Goal: Task Accomplishment & Management: Manage account settings

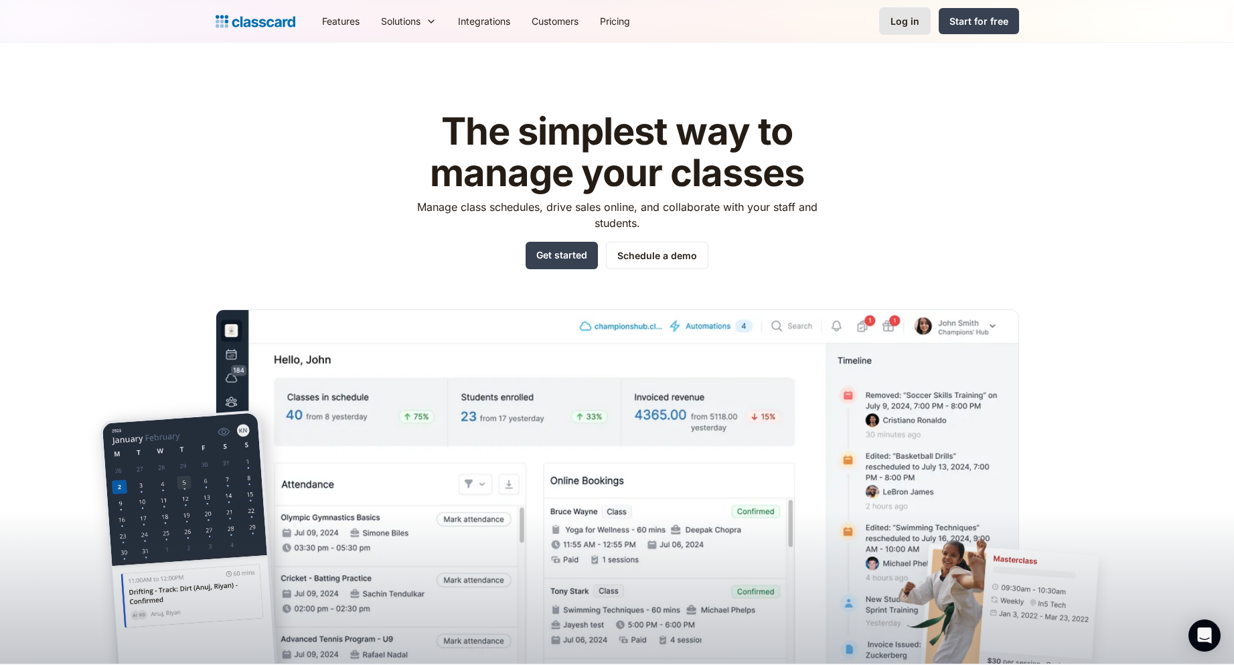
click at [897, 30] on link "Log in" at bounding box center [905, 20] width 52 height 27
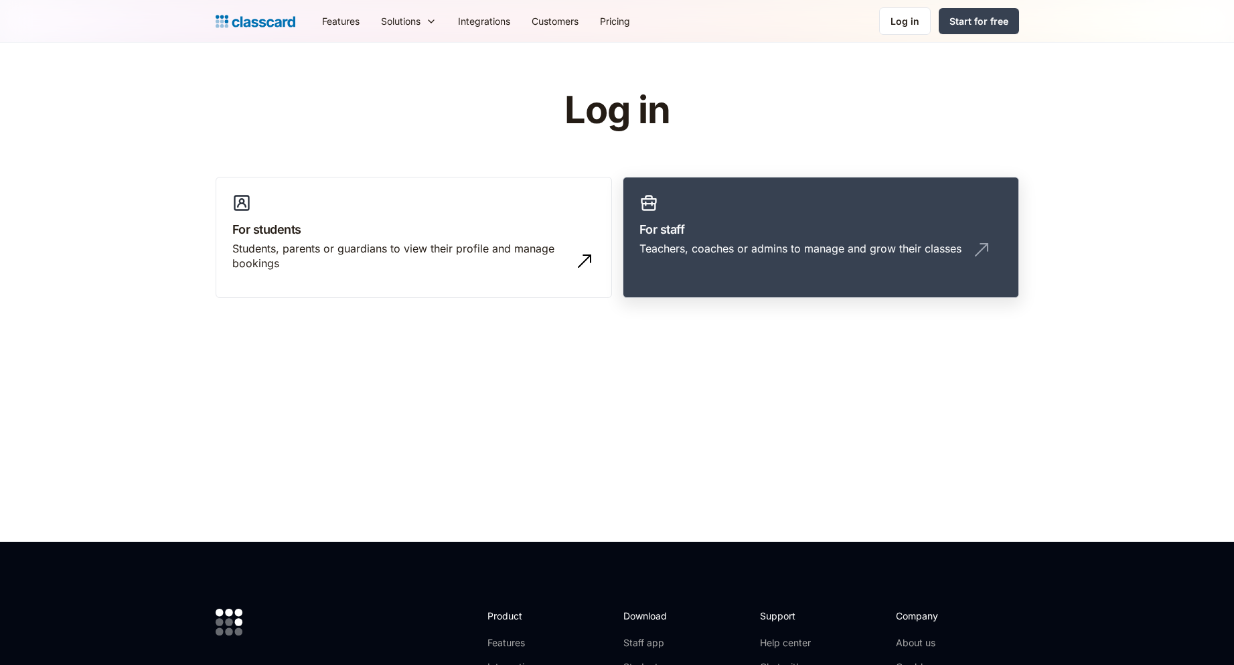
click at [755, 248] on div "Teachers, coaches or admins to manage and grow their classes" at bounding box center [800, 248] width 322 height 15
